Goal: Transaction & Acquisition: Download file/media

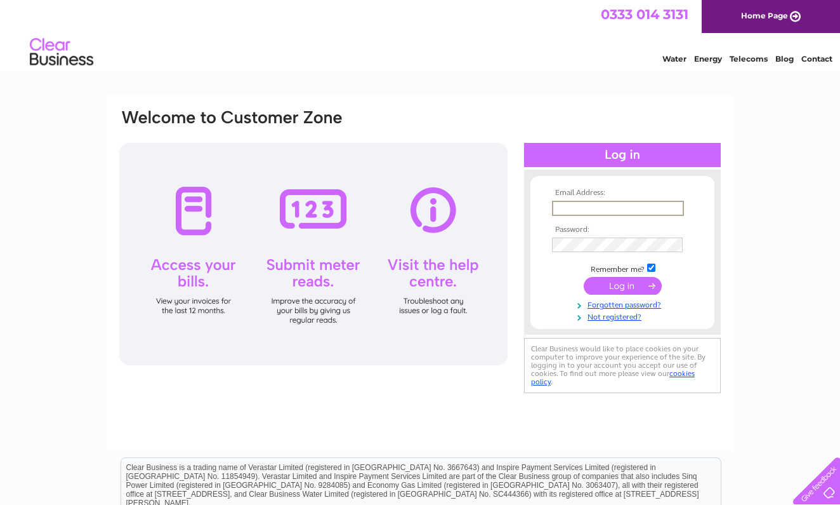
type input "[EMAIL_ADDRESS][DOMAIN_NAME]"
click at [628, 280] on input "submit" at bounding box center [623, 284] width 78 height 18
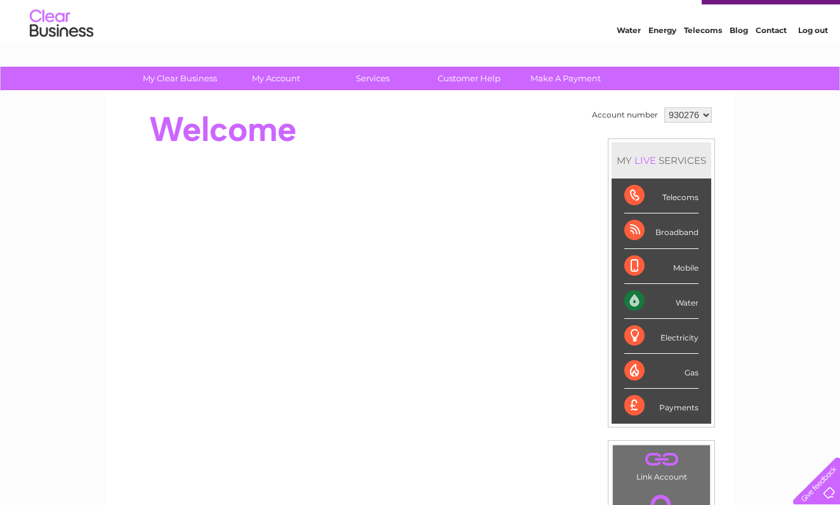
scroll to position [28, 0]
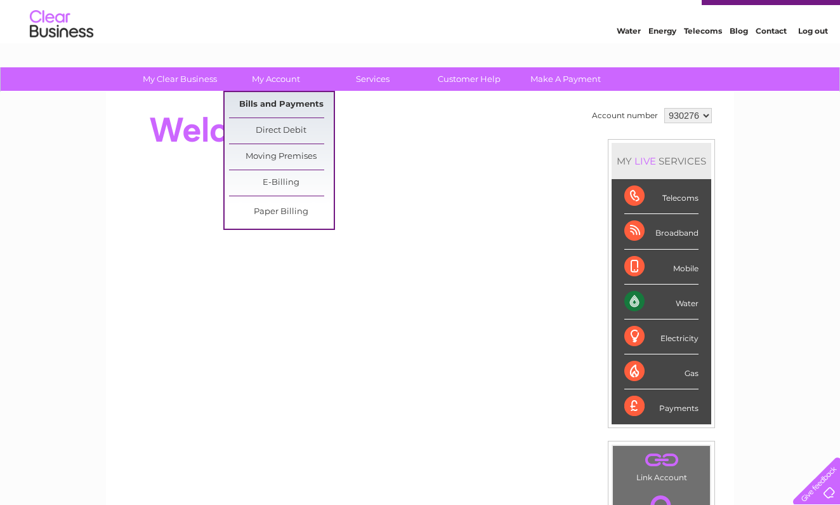
click at [256, 103] on link "Bills and Payments" at bounding box center [281, 104] width 105 height 25
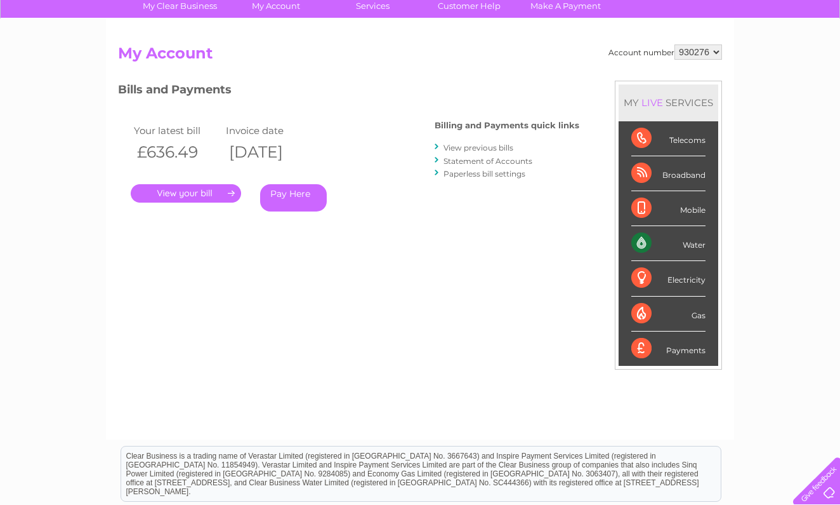
scroll to position [92, 0]
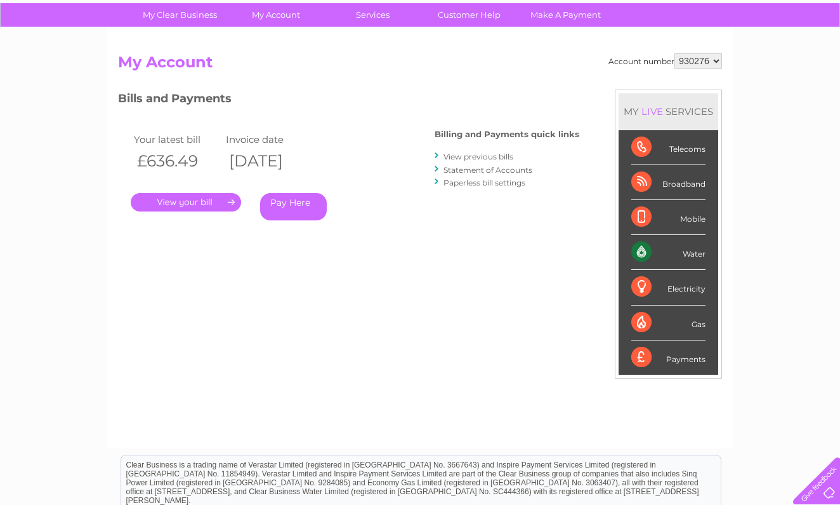
click at [201, 201] on link "." at bounding box center [186, 202] width 110 height 18
click at [486, 154] on link "View previous bills" at bounding box center [479, 157] width 70 height 10
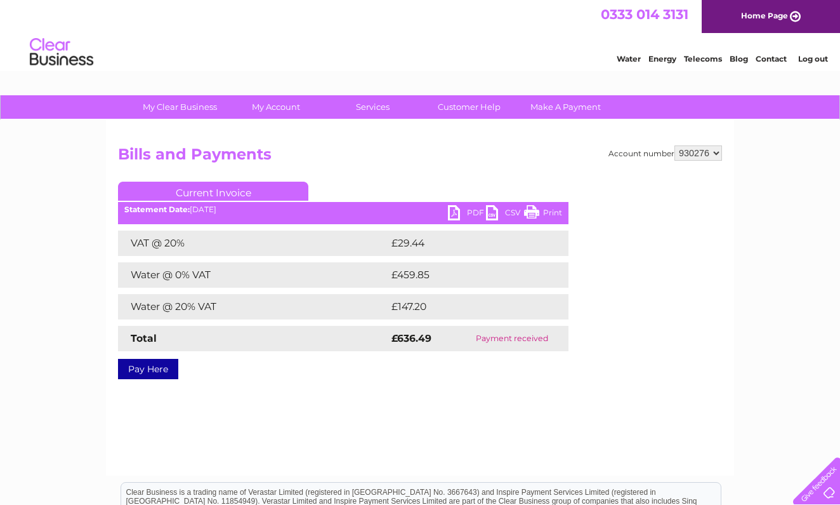
click at [467, 215] on link "PDF" at bounding box center [467, 214] width 38 height 18
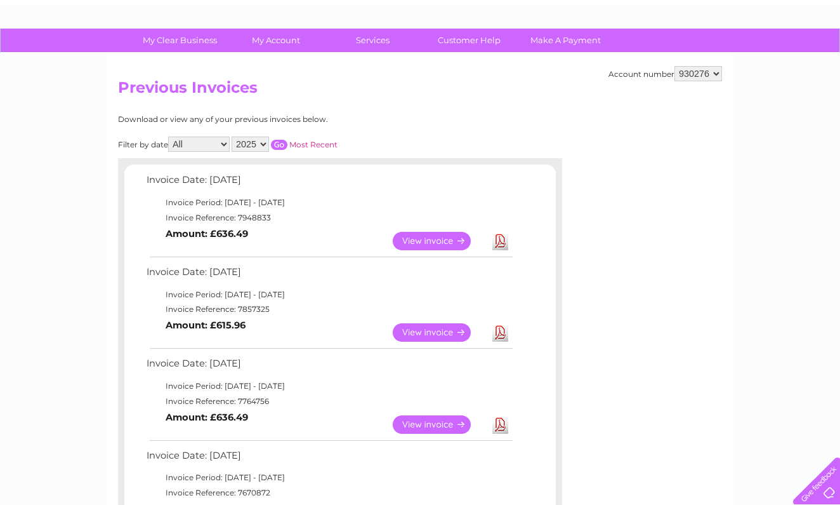
scroll to position [67, 0]
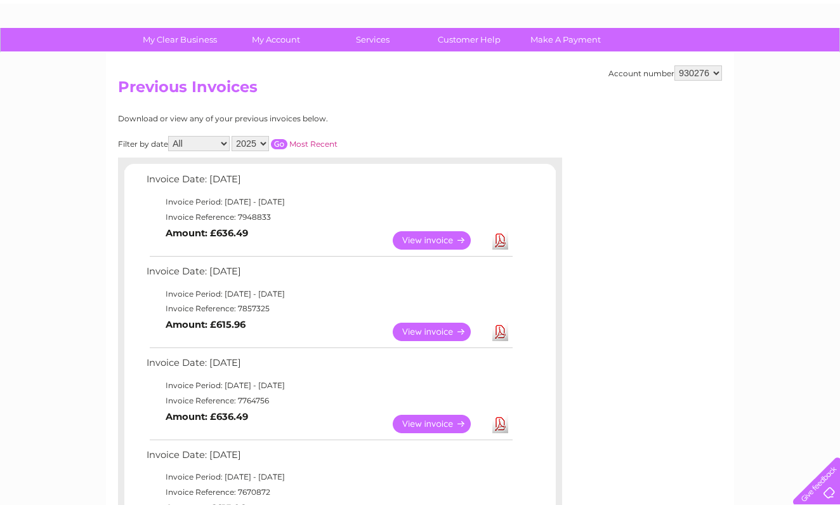
click at [503, 333] on link "Download" at bounding box center [501, 331] width 16 height 18
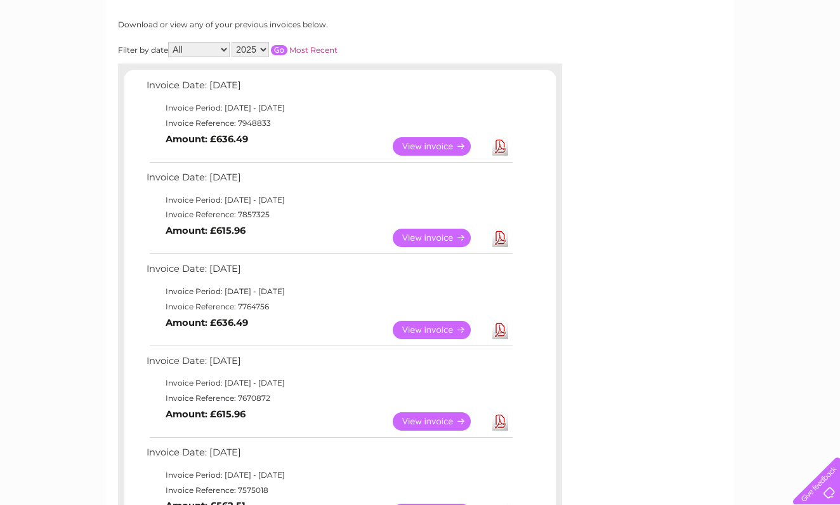
click at [498, 328] on link "Download" at bounding box center [501, 330] width 16 height 18
